Goal: Task Accomplishment & Management: Use online tool/utility

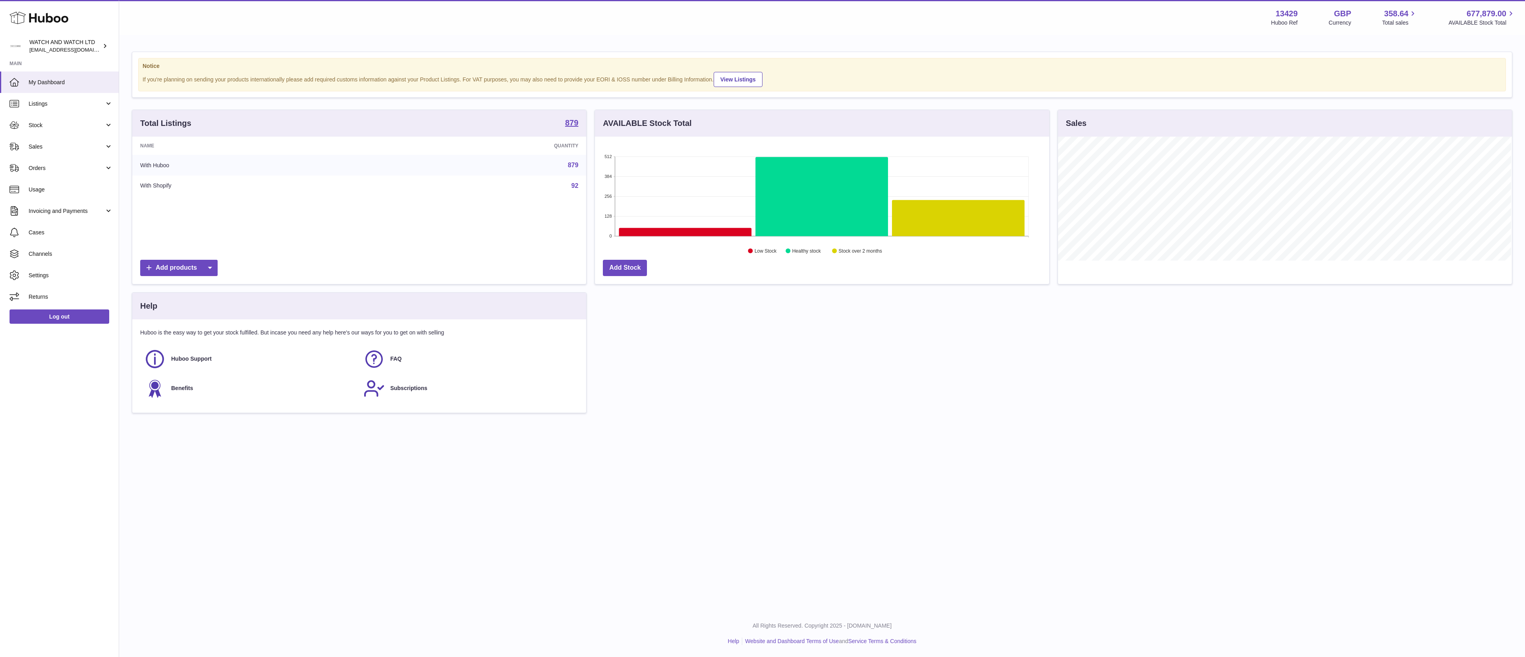
scroll to position [124, 453]
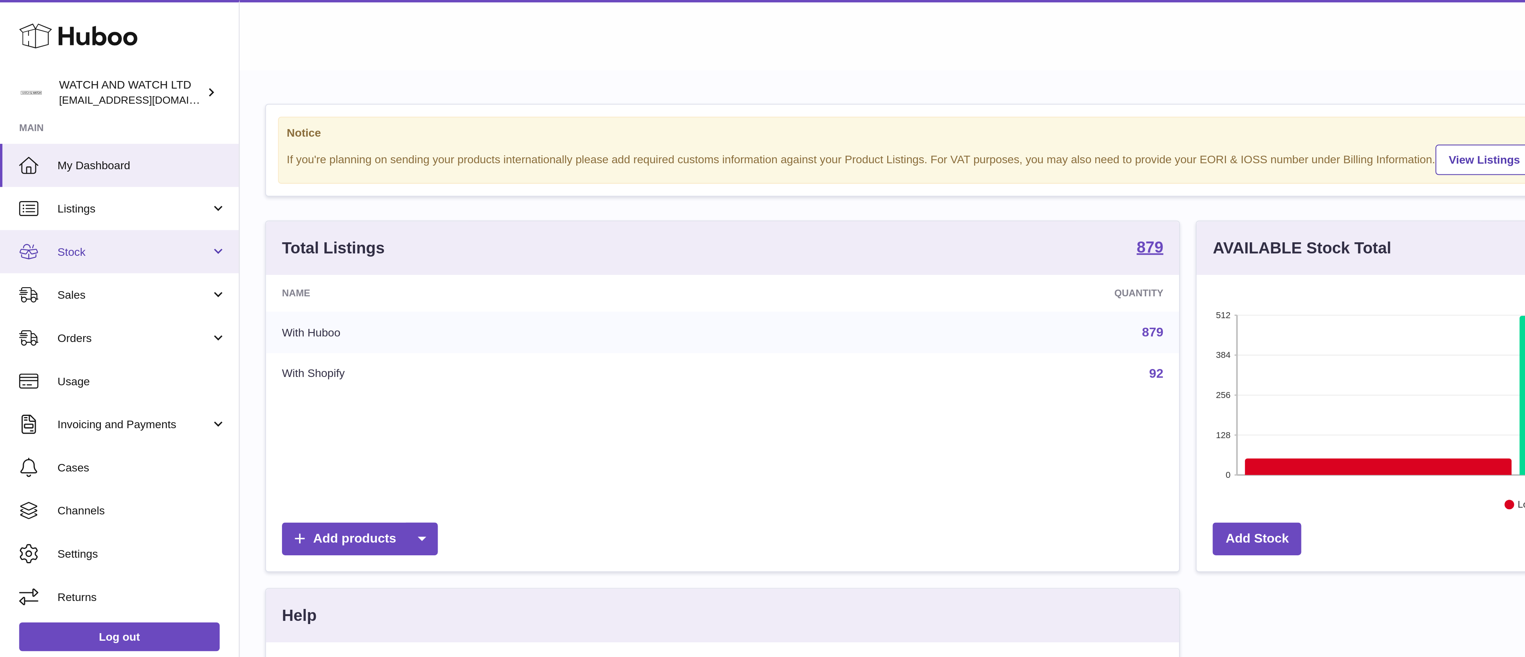
click at [34, 126] on span "Stock" at bounding box center [67, 126] width 76 height 8
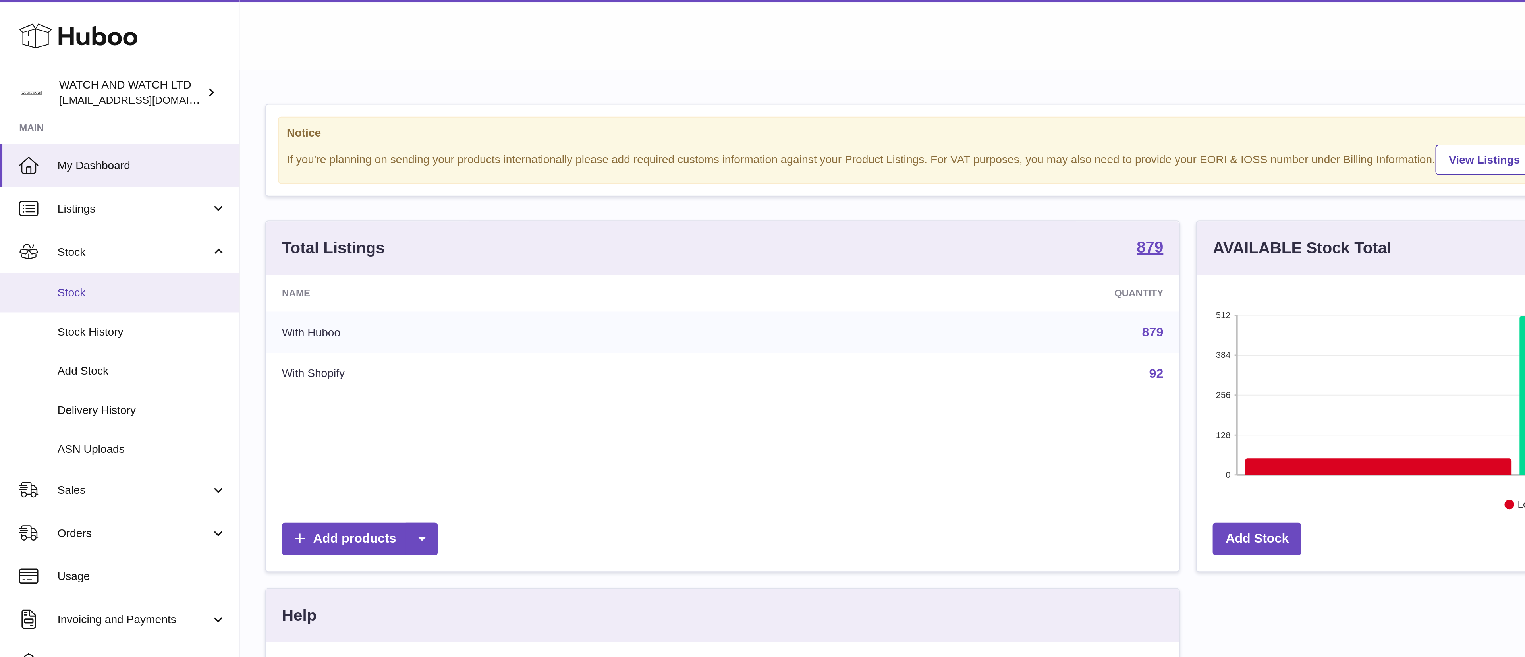
click at [42, 149] on span "Stock" at bounding box center [71, 146] width 84 height 8
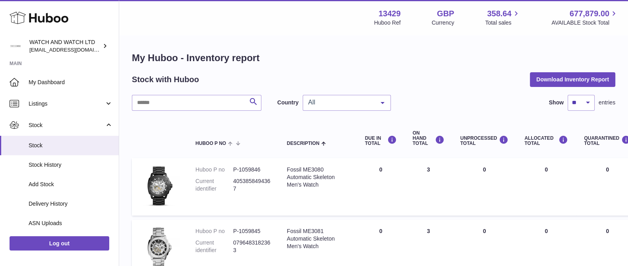
drag, startPoint x: 1524, startPoint y: 0, endPoint x: 329, endPoint y: 56, distance: 1196.2
click at [329, 56] on h1 "My Huboo - Inventory report" at bounding box center [373, 58] width 483 height 13
click at [161, 101] on input "text" at bounding box center [196, 103] width 129 height 16
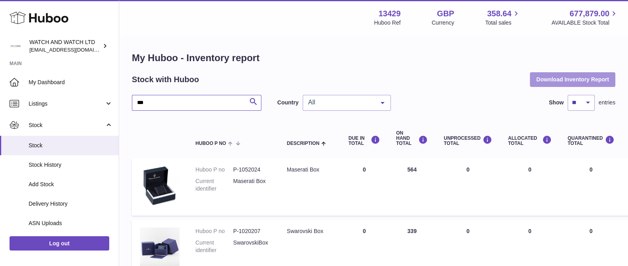
type input "***"
click at [550, 77] on button "Download Inventory Report" at bounding box center [572, 79] width 85 height 14
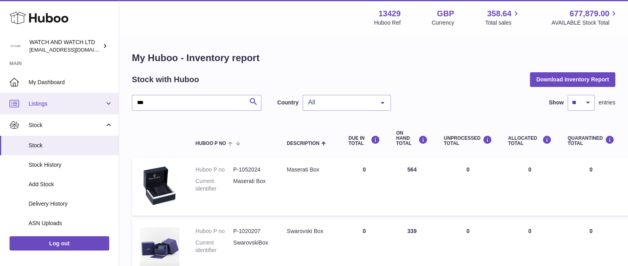
click at [50, 105] on span "Listings" at bounding box center [67, 104] width 76 height 8
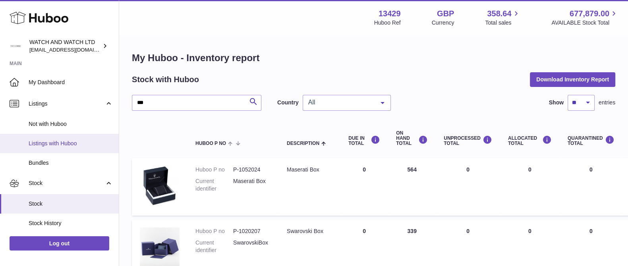
click at [50, 146] on span "Listings with Huboo" at bounding box center [71, 144] width 84 height 8
